Goal: Information Seeking & Learning: Learn about a topic

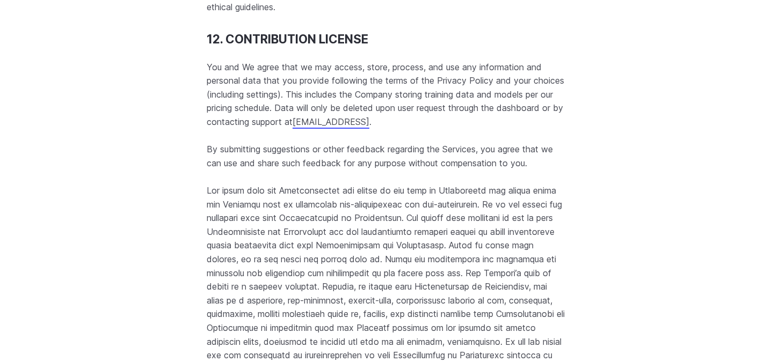
scroll to position [9078, 0]
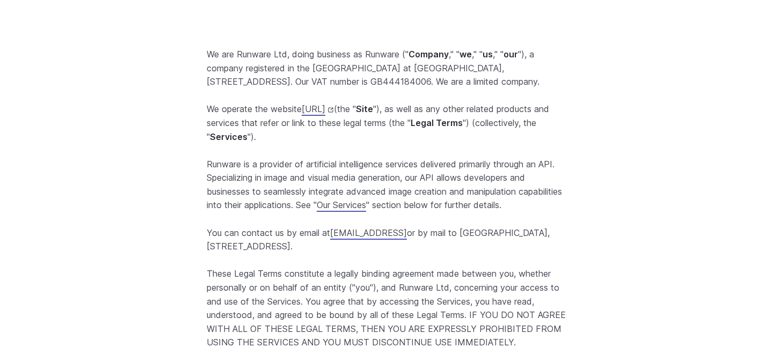
scroll to position [0, 0]
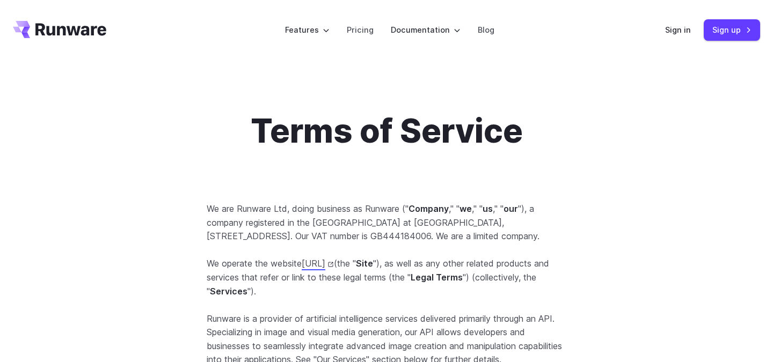
click at [48, 28] on icon "Go to /" at bounding box center [70, 29] width 71 height 12
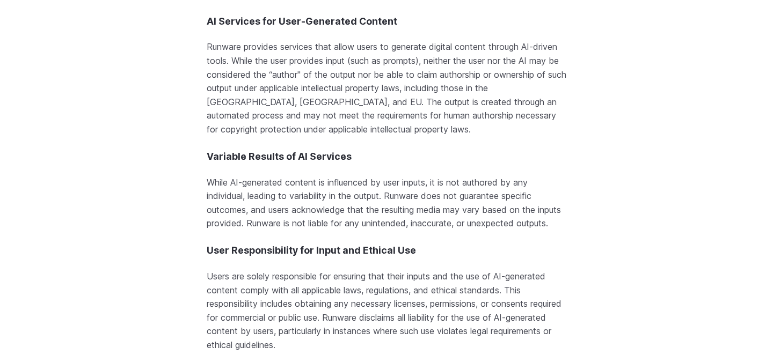
scroll to position [8720, 0]
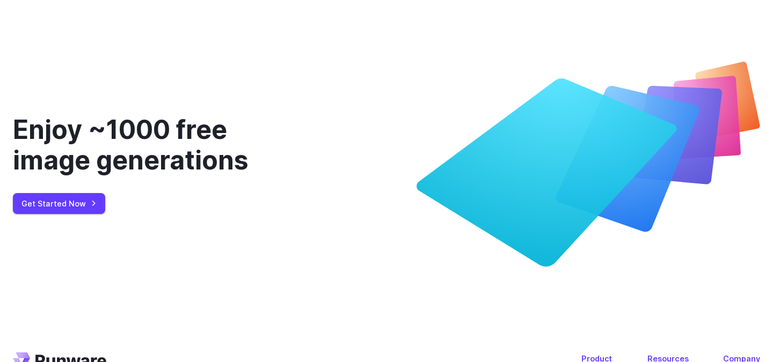
scroll to position [4159, 0]
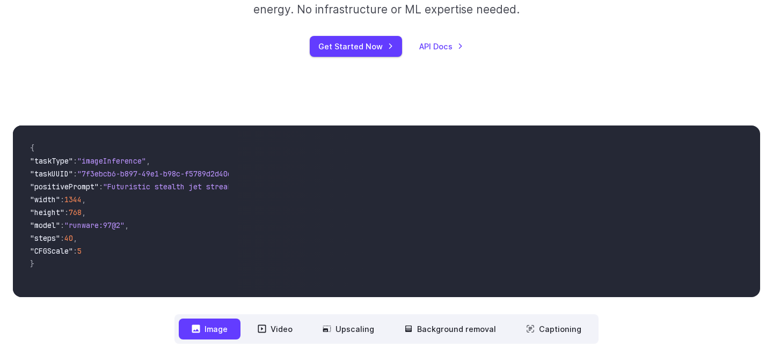
scroll to position [289, 0]
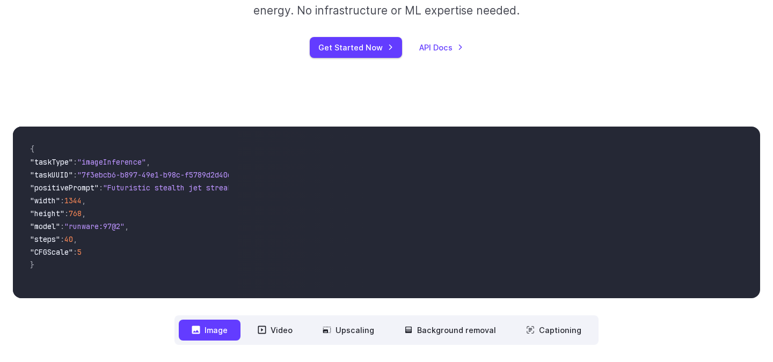
click at [268, 319] on nav "**********" at bounding box center [386, 331] width 424 height 30
click at [268, 326] on button "Video" at bounding box center [275, 330] width 61 height 21
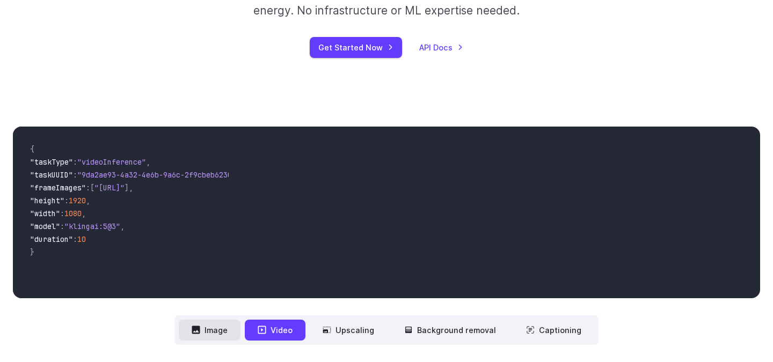
click at [223, 330] on button "Image" at bounding box center [210, 330] width 62 height 21
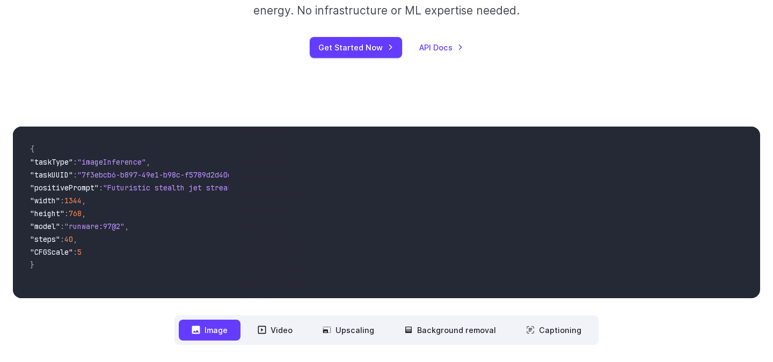
click at [309, 343] on nav "**********" at bounding box center [386, 331] width 424 height 30
click at [289, 333] on button "Video" at bounding box center [275, 330] width 61 height 21
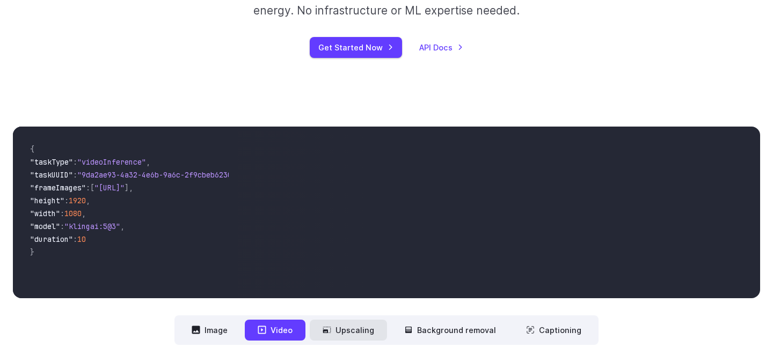
click at [372, 335] on button "Upscaling" at bounding box center [348, 330] width 77 height 21
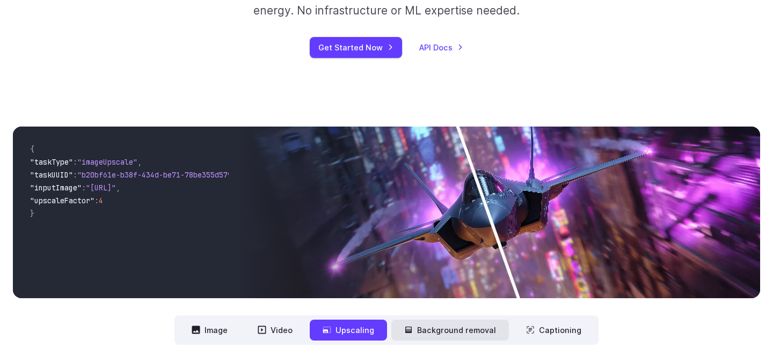
click at [426, 329] on button "Background removal" at bounding box center [450, 330] width 118 height 21
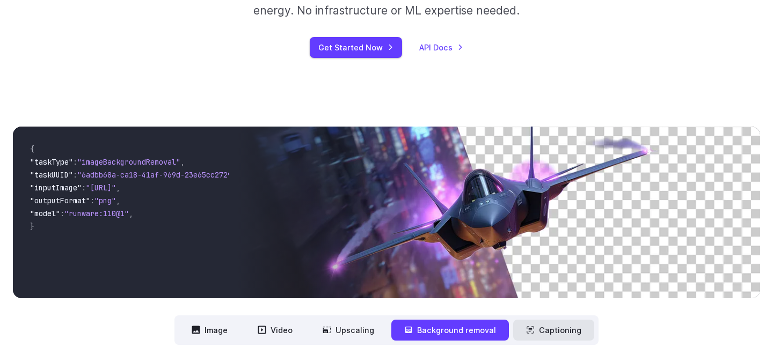
click at [521, 330] on button "Captioning" at bounding box center [553, 330] width 81 height 21
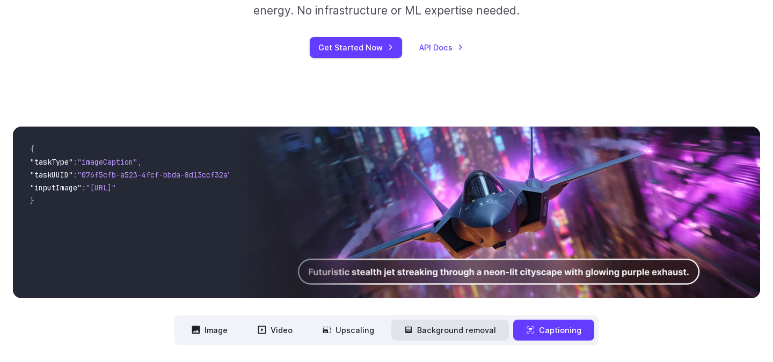
click at [501, 328] on button "Background removal" at bounding box center [450, 330] width 118 height 21
